Goal: Navigation & Orientation: Find specific page/section

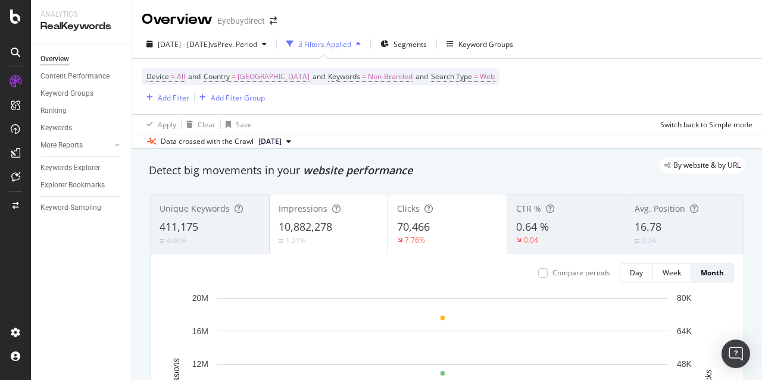
click at [452, 124] on div "Apply Clear Save Switch back to Simple mode" at bounding box center [447, 124] width 630 height 20
drag, startPoint x: 571, startPoint y: 64, endPoint x: 557, endPoint y: 63, distance: 14.3
click at [572, 64] on div "Device = All and Country = [GEOGRAPHIC_DATA] and Keywords = Non-Branded and Sea…" at bounding box center [447, 86] width 611 height 55
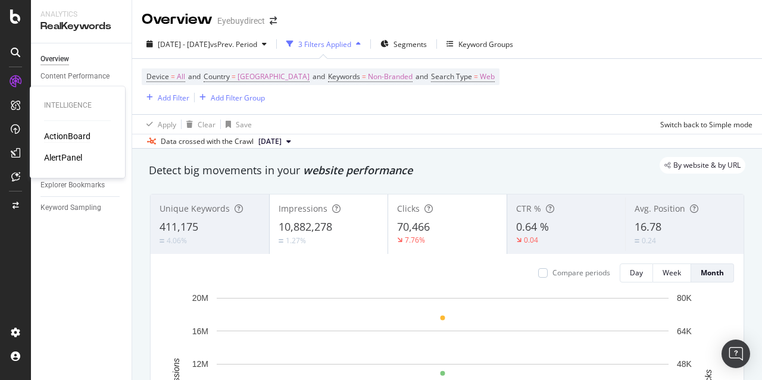
click at [79, 134] on div "ActionBoard" at bounding box center [67, 136] width 46 height 12
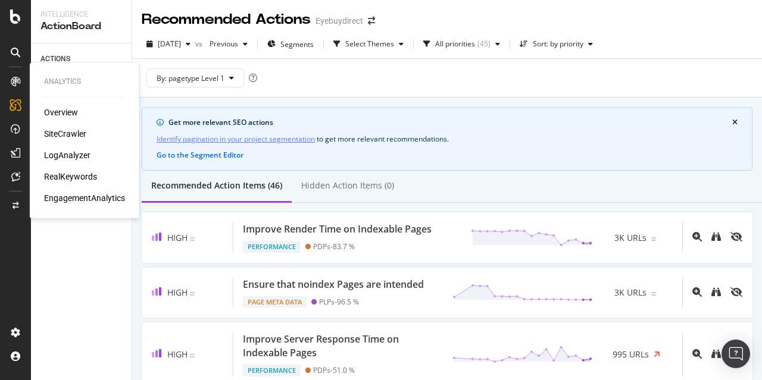
click at [65, 114] on div "Overview" at bounding box center [61, 113] width 34 height 12
